Goal: Check status: Check status

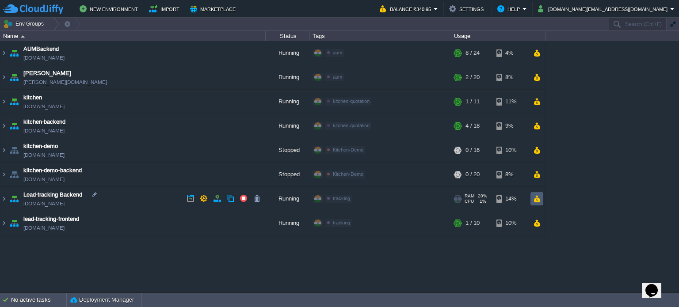
click at [541, 198] on td at bounding box center [536, 198] width 13 height 13
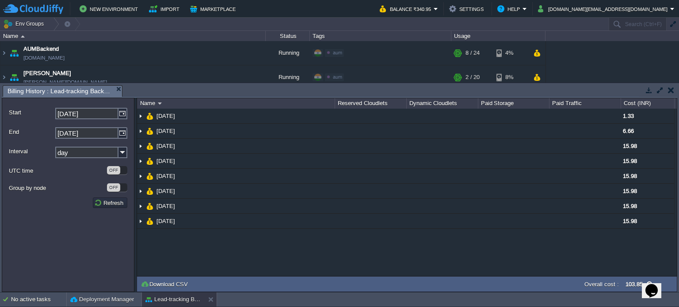
click at [674, 90] on td at bounding box center [670, 90] width 11 height 11
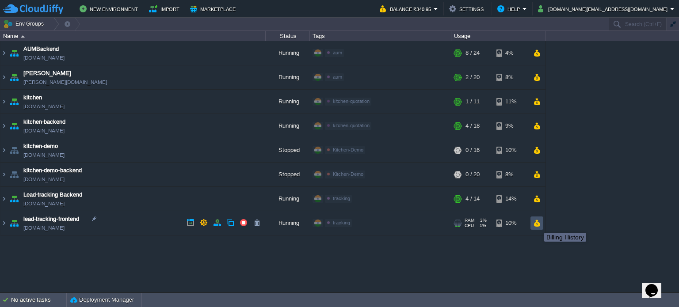
click at [538, 225] on button "button" at bounding box center [537, 223] width 8 height 8
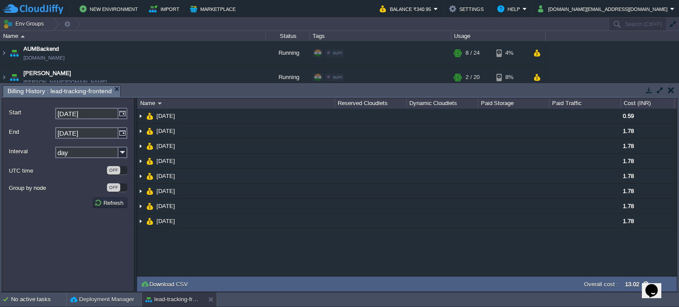
click at [670, 91] on button "button" at bounding box center [671, 90] width 6 height 8
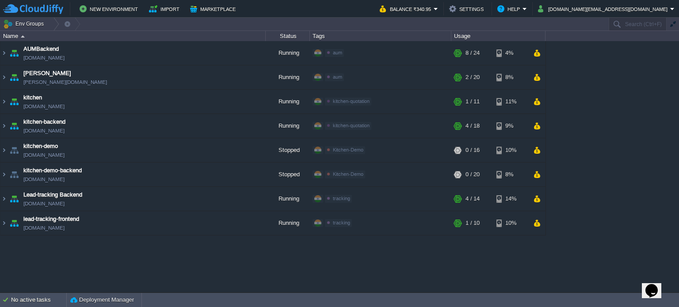
drag, startPoint x: 672, startPoint y: 270, endPoint x: 557, endPoint y: 218, distance: 126.6
click at [557, 218] on div "AUMBackend [DOMAIN_NAME] Running aum Edit RAM 24% CPU 1% 8 / 24 4% aumtech [DOM…" at bounding box center [339, 167] width 679 height 252
click at [539, 197] on button "button" at bounding box center [537, 199] width 8 height 8
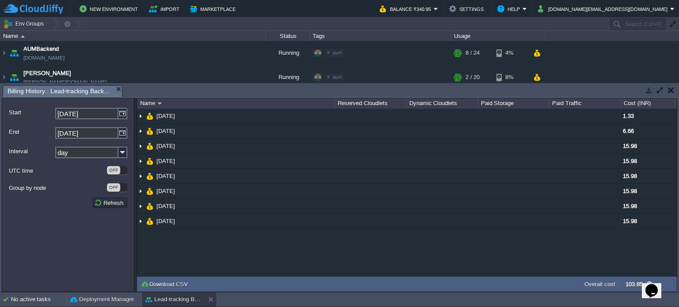
click at [672, 92] on button "button" at bounding box center [671, 90] width 6 height 8
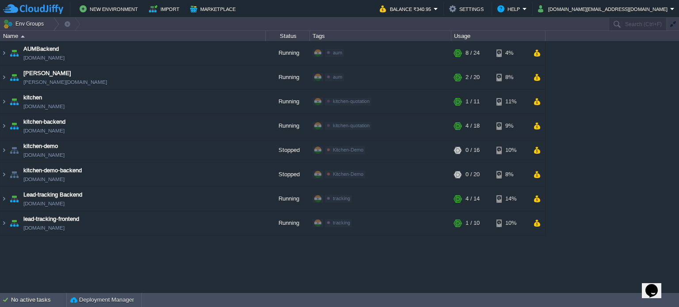
click at [564, 263] on div "AUMBackend [DOMAIN_NAME] Running aum Edit RAM 24% CPU 1% 8 / 24 4% aumtech [DOM…" at bounding box center [339, 167] width 679 height 252
click at [619, 264] on div "AUMBackend [DOMAIN_NAME] Running aum Edit RAM 24% CPU 1% 8 / 24 4% aumtech [DOM…" at bounding box center [339, 167] width 679 height 252
click at [558, 262] on div "AUMBackend [DOMAIN_NAME] Running aum Edit RAM 24% CPU 1% 8 / 24 4% aumtech [DOM…" at bounding box center [339, 167] width 679 height 252
